Goal: Information Seeking & Learning: Check status

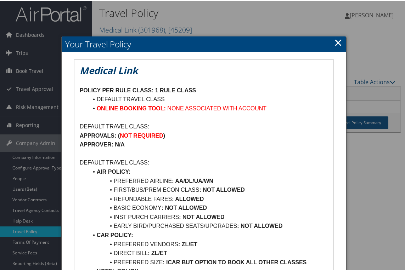
click at [194, 137] on p "APPROVALS: ( NOT REQUIRED )" at bounding box center [204, 134] width 249 height 9
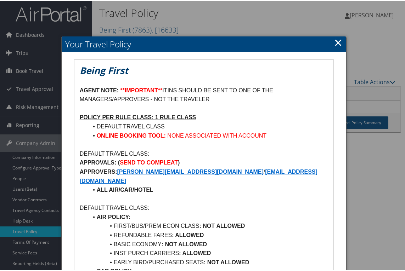
click at [335, 43] on link "×" at bounding box center [338, 41] width 8 height 14
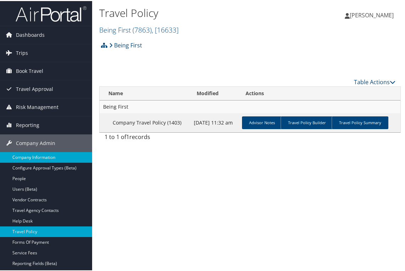
click at [25, 156] on link "Company Information" at bounding box center [46, 156] width 92 height 11
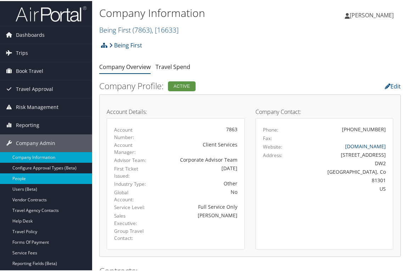
click at [26, 178] on link "People" at bounding box center [46, 178] width 92 height 11
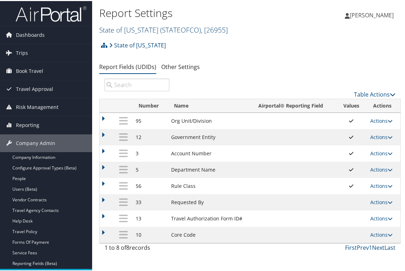
click at [190, 32] on span "( STATEOFCO )" at bounding box center [180, 29] width 41 height 10
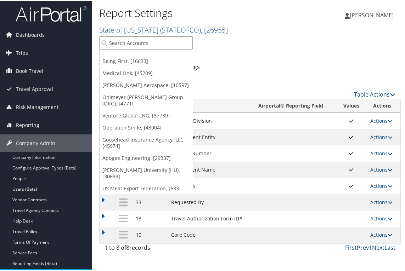
click at [164, 40] on input "search" at bounding box center [146, 41] width 93 height 13
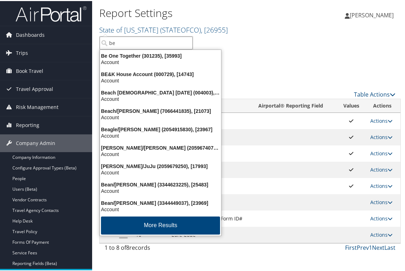
type input "b"
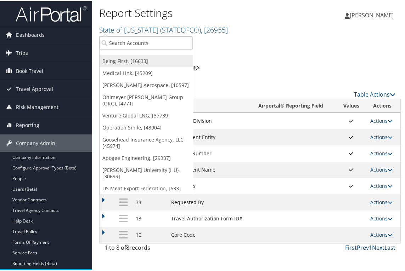
click at [130, 60] on link "Being First, [16633]" at bounding box center [146, 60] width 93 height 12
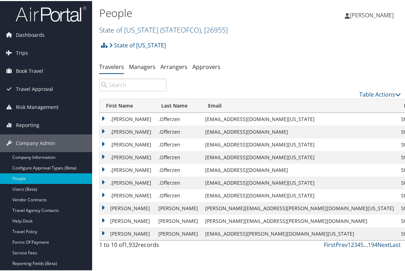
click at [135, 85] on input "search" at bounding box center [132, 84] width 67 height 13
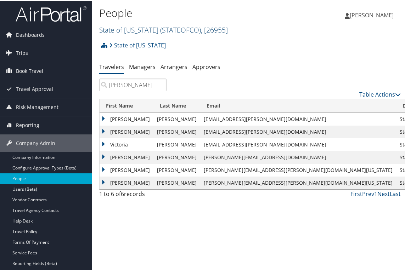
type input "anderson"
click at [190, 31] on span "( STATEOFCO )" at bounding box center [180, 29] width 41 height 10
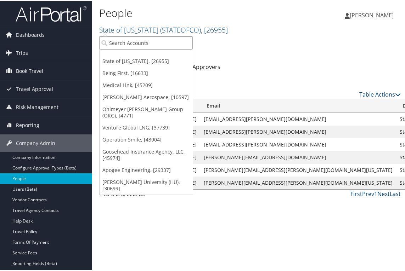
click at [148, 42] on input "search" at bounding box center [146, 41] width 93 height 13
type input "being first"
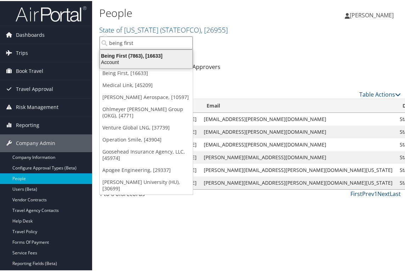
click at [141, 58] on div "Account" at bounding box center [146, 61] width 101 height 6
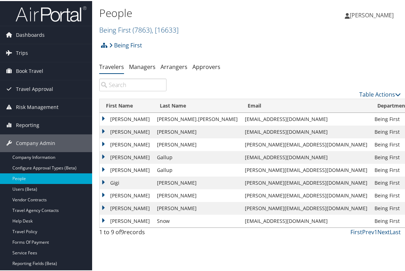
click at [103, 132] on td "Dean" at bounding box center [127, 131] width 54 height 13
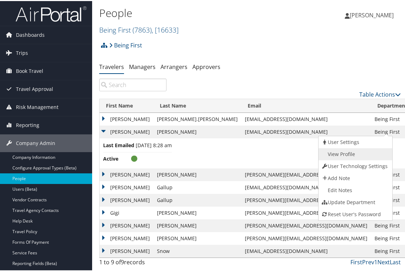
click at [349, 154] on link "View Profile" at bounding box center [355, 153] width 72 height 12
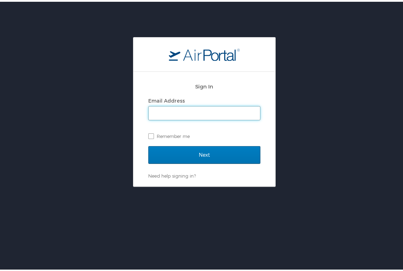
click at [193, 111] on input "Email Address" at bounding box center [203, 111] width 111 height 13
type input "[PERSON_NAME][EMAIL_ADDRESS][PERSON_NAME][DOMAIN_NAME]"
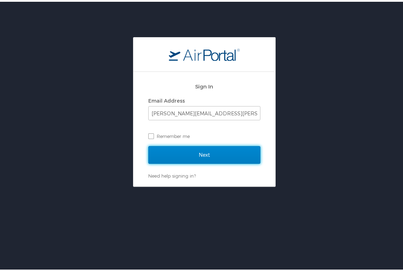
click at [195, 152] on input "Next" at bounding box center [204, 154] width 112 height 18
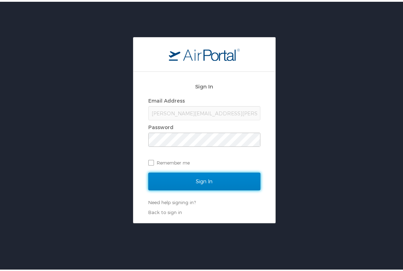
click at [166, 178] on input "Sign In" at bounding box center [204, 180] width 112 height 18
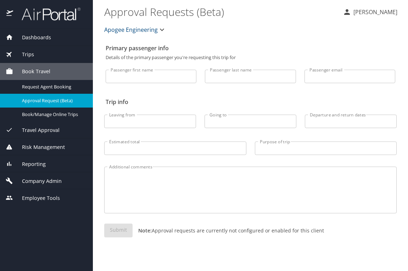
click at [214, 39] on div "Apogee Engineering" at bounding box center [250, 29] width 301 height 23
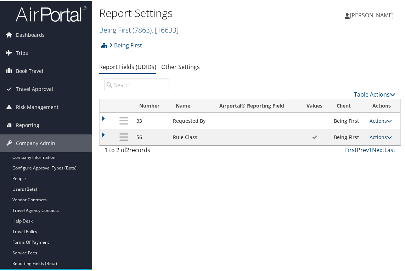
click at [190, 189] on div "Report Settings Being First ( 7863 ) , [ 16633 ] Being First State of Colorado …" at bounding box center [250, 135] width 316 height 271
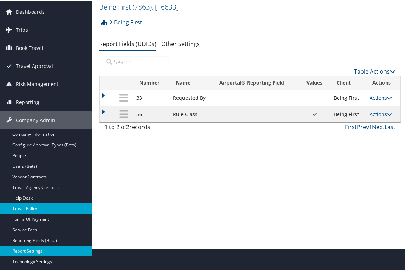
scroll to position [35, 0]
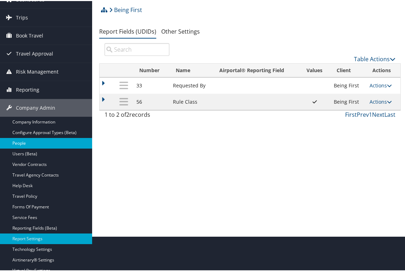
click at [23, 140] on link "People" at bounding box center [46, 142] width 92 height 11
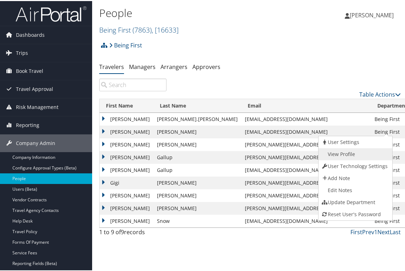
click at [344, 156] on link "View Profile" at bounding box center [355, 153] width 72 height 12
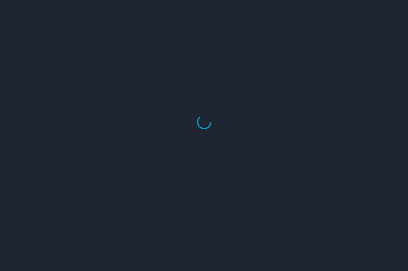
select select "US"
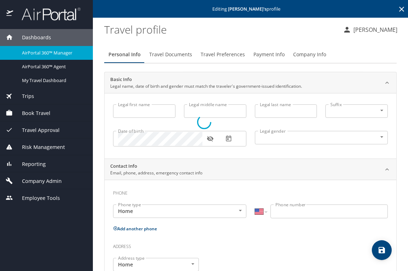
type input "[PERSON_NAME]"
type input "Male"
type input "Linda"
type input "Ackerman"
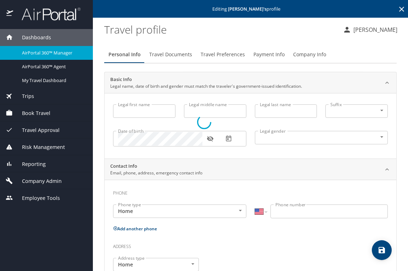
type input "(970) 749-3699"
select select "US"
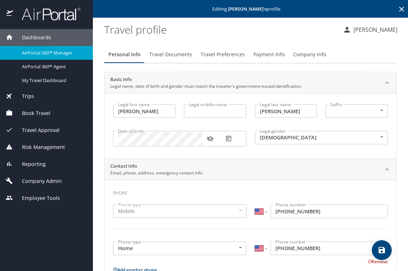
click at [300, 56] on span "Company Info" at bounding box center [309, 54] width 33 height 9
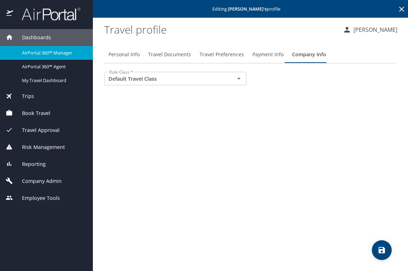
click at [274, 54] on span "Payment Info" at bounding box center [267, 54] width 31 height 9
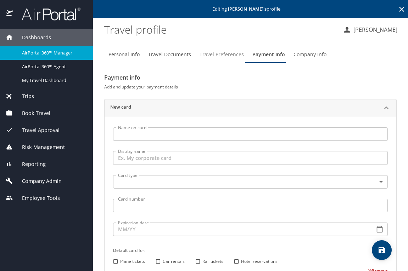
click at [213, 55] on span "Travel Preferences" at bounding box center [222, 54] width 44 height 9
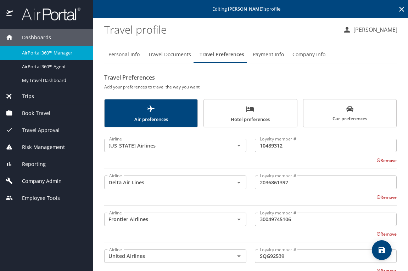
click at [168, 59] on button "Travel Documents" at bounding box center [169, 54] width 51 height 17
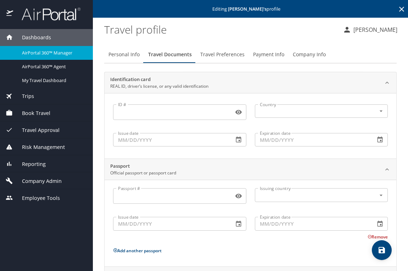
click at [128, 56] on span "Personal Info" at bounding box center [123, 54] width 31 height 9
select select "US"
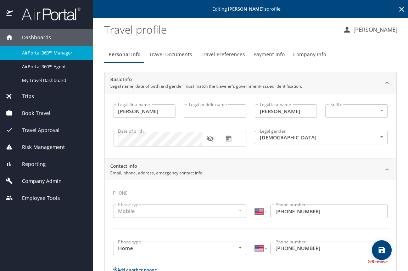
click at [383, 169] on icon at bounding box center [386, 169] width 7 height 7
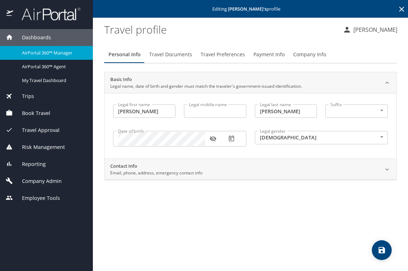
click at [379, 169] on div at bounding box center [387, 170] width 16 height 16
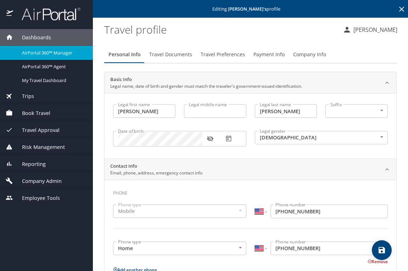
click at [247, 156] on div "Legal first name Dean Legal first name Legal middle name Legal middle name Lega…" at bounding box center [251, 126] width 292 height 66
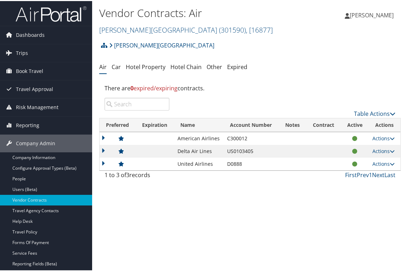
click at [185, 215] on div "Vendor Contracts: Air Radford University ( 301590 ) , [ 16877 ] Being First, [1…" at bounding box center [250, 135] width 316 height 271
click at [30, 51] on link "Trips" at bounding box center [46, 52] width 92 height 18
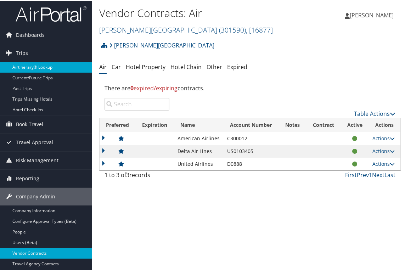
click at [50, 70] on link "Airtinerary® Lookup" at bounding box center [46, 66] width 92 height 11
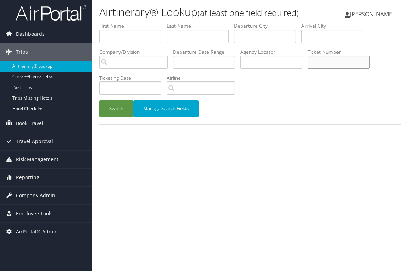
click at [321, 69] on input "text" at bounding box center [339, 62] width 62 height 13
paste input "6187308936384"
type input "6187308936384"
click at [114, 117] on button "Search" at bounding box center [116, 108] width 34 height 17
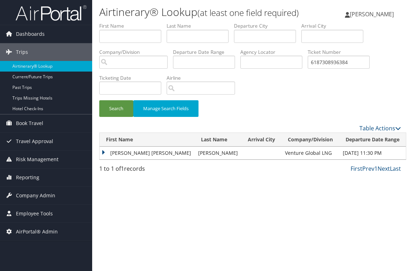
click at [105, 159] on td "JEANNE GWENDOLINE" at bounding box center [147, 153] width 95 height 13
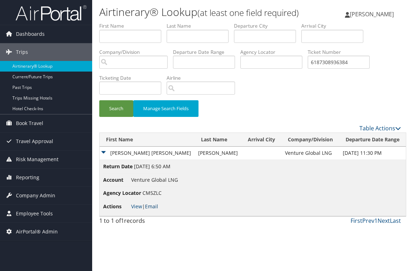
click at [155, 210] on link "Email" at bounding box center [151, 206] width 13 height 7
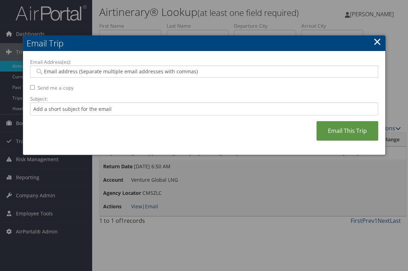
click at [89, 71] on input "Email Address(es):" at bounding box center [204, 71] width 338 height 7
click at [124, 72] on input "Email Address(es):" at bounding box center [204, 71] width 338 height 7
paste input "MYU@VENTUREGLOBALLNG.COM"
type input "MYU@VENTUREGLOBALLNG.COM"
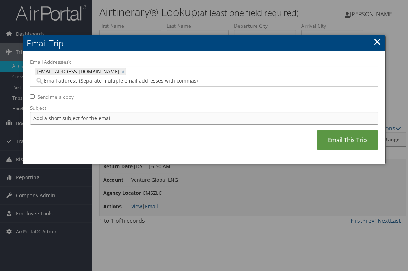
click at [56, 112] on input "Subject:" at bounding box center [204, 118] width 348 height 13
type input "O"
type input "8SEP original ticket to Milan"
click at [334, 131] on link "Email This Trip" at bounding box center [347, 139] width 62 height 19
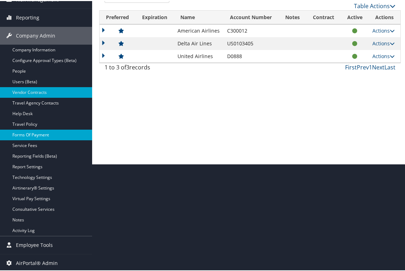
scroll to position [108, 0]
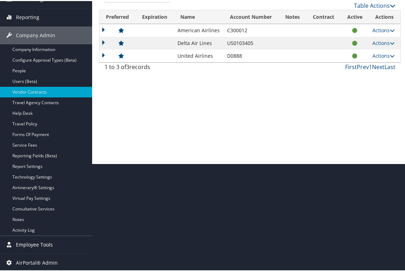
click at [30, 248] on span "Employee Tools" at bounding box center [34, 244] width 37 height 18
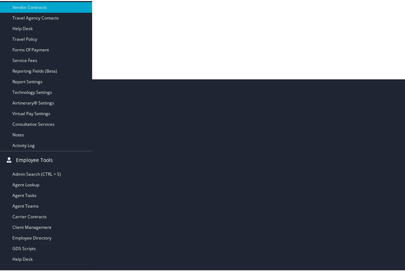
scroll to position [204, 0]
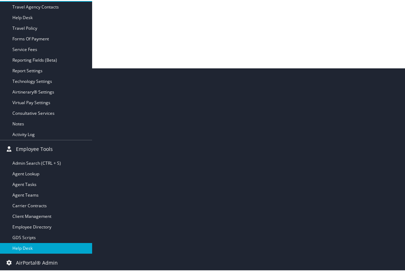
click at [25, 246] on link "Help Desk" at bounding box center [46, 247] width 92 height 11
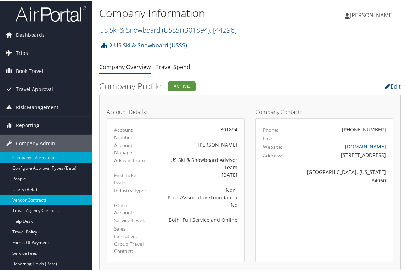
click at [58, 202] on link "Vendor Contracts" at bounding box center [46, 199] width 92 height 11
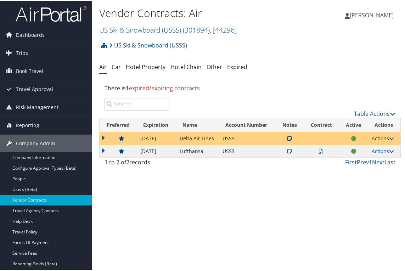
click at [320, 151] on icon at bounding box center [321, 150] width 5 height 5
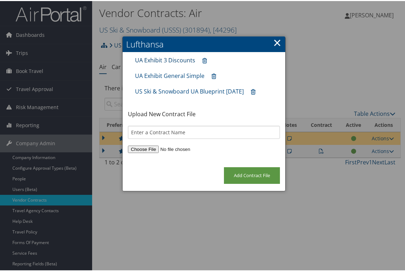
click at [170, 58] on link "UA Exhibit 3 Discounts" at bounding box center [165, 59] width 60 height 8
click at [276, 43] on link "×" at bounding box center [277, 41] width 8 height 14
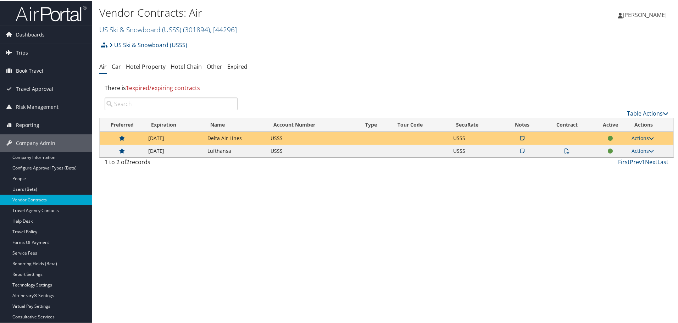
click at [405, 149] on icon at bounding box center [522, 150] width 4 height 5
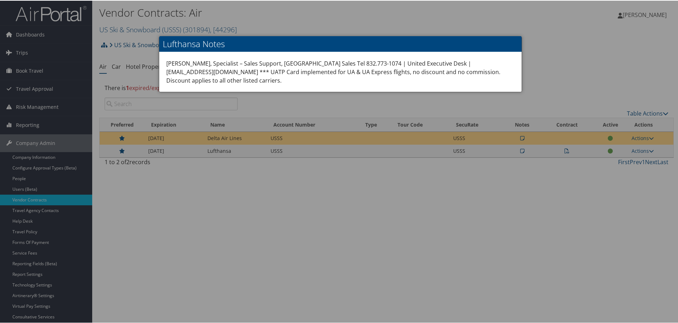
click at [405, 73] on div at bounding box center [340, 161] width 680 height 323
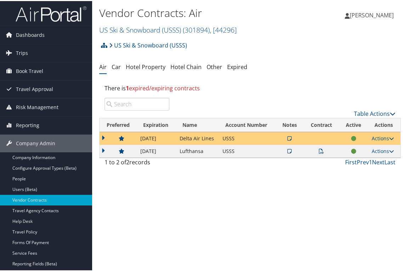
click at [314, 215] on div "Vendor Contracts: Air US Ski & Snowboard (USSS) ( 301894 ) , [ 44296 ] US Ski &…" at bounding box center [250, 135] width 316 height 271
click at [211, 230] on div "Vendor Contracts: Air US Ski & Snowboard (USSS) ( 301894 ) , [ 44296 ] US Ski &…" at bounding box center [250, 135] width 316 height 271
click at [239, 195] on div "Vendor Contracts: Air US Ski & Snowboard (USSS) ( 301894 ) , [ 44296 ] US Ski &…" at bounding box center [250, 135] width 316 height 271
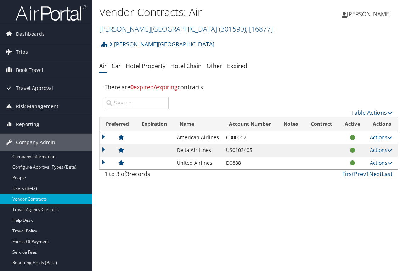
scroll to position [204, 0]
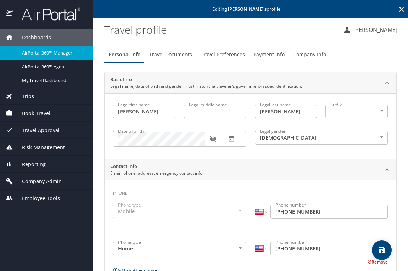
select select "US"
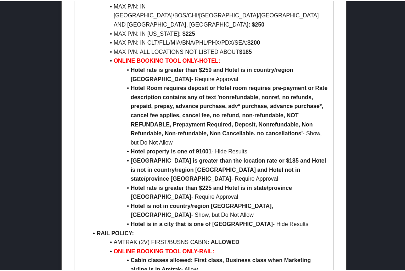
scroll to position [1512, 0]
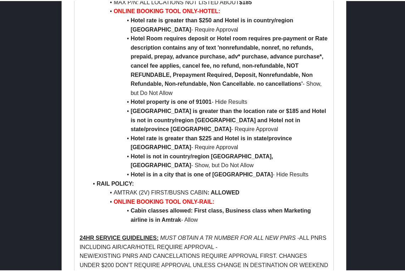
click at [239, 232] on p "24HR SERVICE GUIDELINES: MUST OBTAIN A TR NUMBER FOR ALL NEW PNRS - ALL PNRS IN…" at bounding box center [204, 241] width 249 height 18
click at [247, 251] on p "NEW/EXISTING PNRS AND CANCELLATIONS REQUIRE APPROVAL FIRST. CHANGES UNDER $200 …" at bounding box center [204, 269] width 249 height 36
click at [103, 151] on li "Hotel is not in country/region Canada, United States of America - Show, but Do …" at bounding box center [208, 160] width 240 height 18
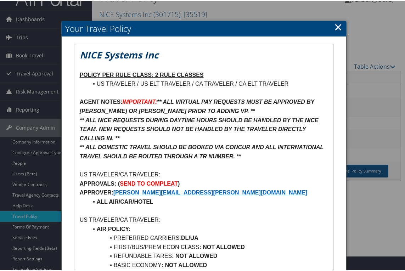
scroll to position [0, 0]
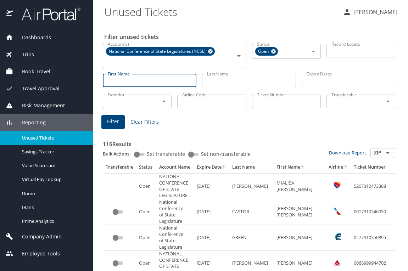
click at [146, 81] on input "First Name" at bounding box center [150, 80] width 94 height 13
type input "s"
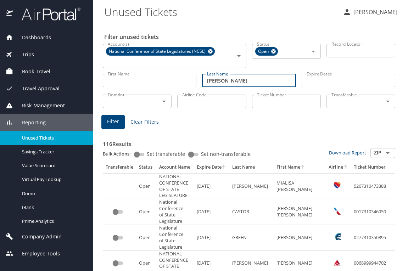
click at [187, 120] on div "Filter Clear Filters" at bounding box center [248, 122] width 295 height 14
click at [118, 118] on span "Filter" at bounding box center [113, 121] width 12 height 9
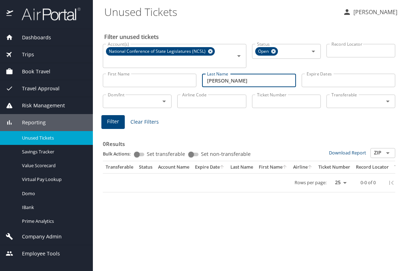
drag, startPoint x: 237, startPoint y: 81, endPoint x: 196, endPoint y: 80, distance: 41.1
click at [196, 80] on div "First Name First Name Last Name jaromin Last Name Expire Dates Expire Dates" at bounding box center [249, 80] width 298 height 25
type input "jaromin"
click at [117, 124] on span "Filter" at bounding box center [113, 121] width 12 height 9
drag, startPoint x: 237, startPoint y: 80, endPoint x: 151, endPoint y: 79, distance: 85.8
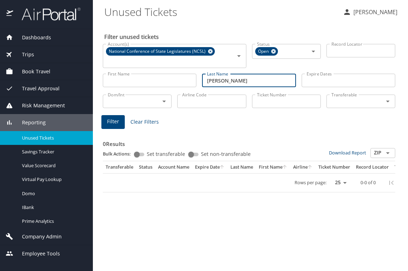
click at [152, 78] on div "First Name First Name Last Name jaromin Last Name Expire Dates Expire Dates" at bounding box center [249, 80] width 298 height 25
click at [194, 129] on div "0 Results Bulk Actions: Set transferable Set non-transferable Download Report Z…" at bounding box center [249, 160] width 298 height 71
click at [101, 120] on button "Filter" at bounding box center [112, 122] width 23 height 14
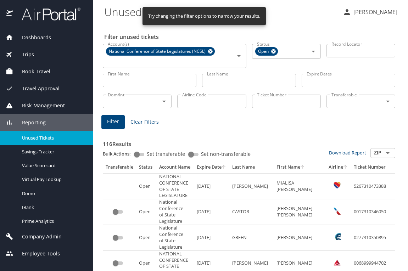
drag, startPoint x: 211, startPoint y: 142, endPoint x: 230, endPoint y: 122, distance: 28.1
click at [211, 142] on h3 "116 Results" at bounding box center [249, 142] width 292 height 12
click at [277, 105] on input "Ticket Number" at bounding box center [286, 101] width 69 height 13
paste input "0167307462954"
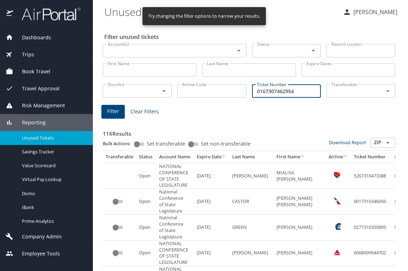
type input "0167307462954"
click at [121, 111] on button "Filter" at bounding box center [112, 112] width 23 height 14
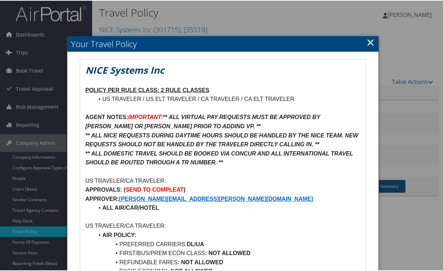
click at [369, 44] on link "×" at bounding box center [370, 41] width 8 height 14
